Goal: Task Accomplishment & Management: Manage account settings

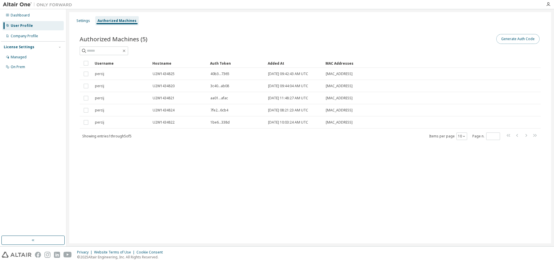
click at [514, 42] on button "Generate Auth Code" at bounding box center [518, 39] width 43 height 10
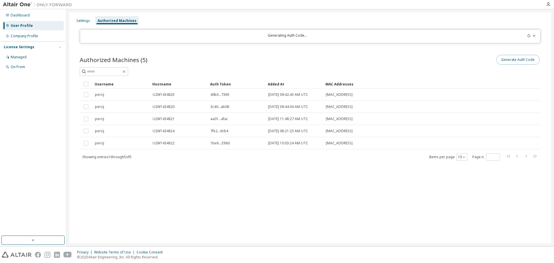
click at [522, 60] on button "Generate Auth Code" at bounding box center [518, 60] width 43 height 10
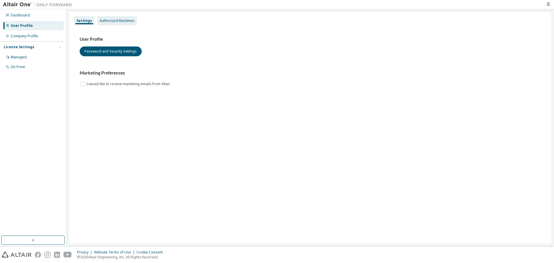
click at [118, 22] on div "Authorized Machines" at bounding box center [117, 20] width 35 height 5
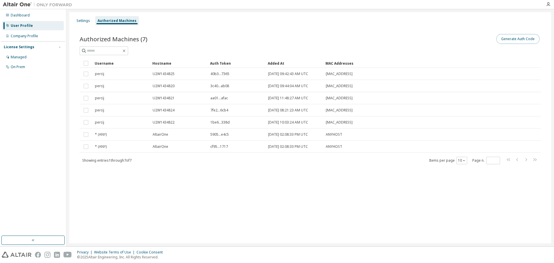
click at [513, 37] on button "Generate Auth Code" at bounding box center [518, 39] width 43 height 10
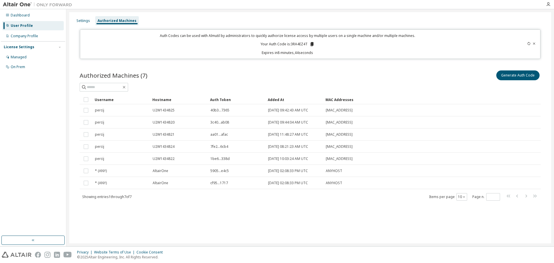
click at [37, 112] on div "Dashboard User Profile Company Profile License Settings Managed On Prem" at bounding box center [33, 122] width 64 height 225
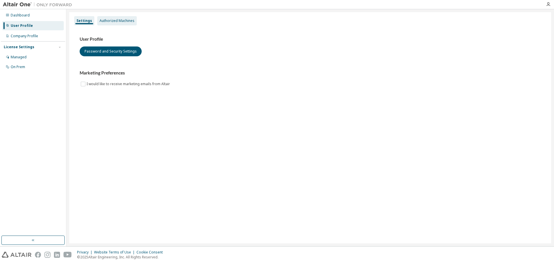
click at [115, 21] on div "Authorized Machines" at bounding box center [117, 20] width 35 height 5
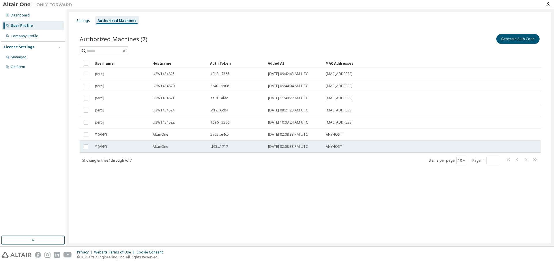
click at [167, 147] on span "AltairOne" at bounding box center [161, 146] width 16 height 5
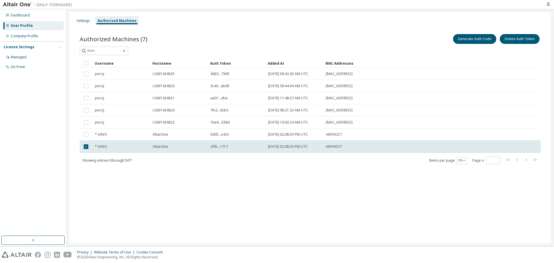
click at [165, 172] on div "Authorized Machines (7) Generate Auth Code Delete Auth Token Clear Load Save Sa…" at bounding box center [310, 103] width 475 height 154
click at [219, 171] on div "Authorized Machines (7) Generate Auth Code Delete Auth Token Clear Load Save Sa…" at bounding box center [310, 103] width 475 height 154
click at [147, 200] on div "Settings Authorized Machines Authorized Machines (7) Generate Auth Code Delete …" at bounding box center [310, 127] width 482 height 231
click at [156, 208] on div "Settings Authorized Machines Authorized Machines (7) Generate Auth Code Delete …" at bounding box center [310, 127] width 482 height 231
click at [475, 40] on button "Generate Auth Code" at bounding box center [474, 39] width 43 height 10
